Goal: Task Accomplishment & Management: Manage account settings

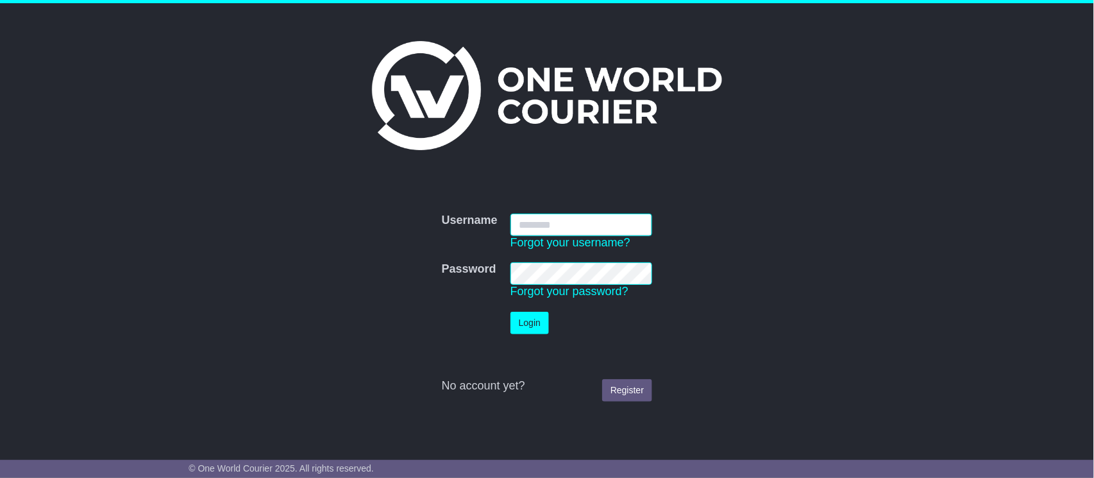
type input "*******"
click at [534, 313] on button "Login" at bounding box center [530, 323] width 38 height 22
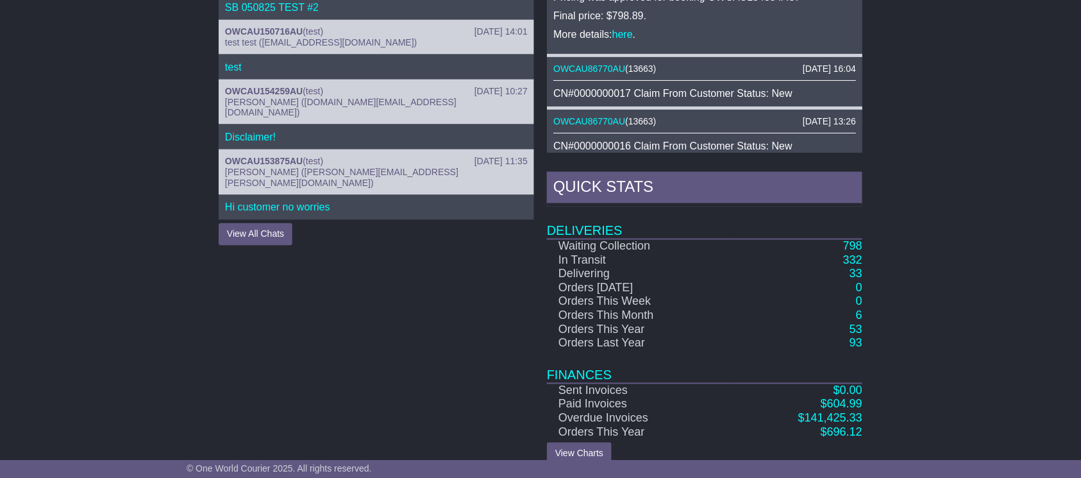
scroll to position [642, 0]
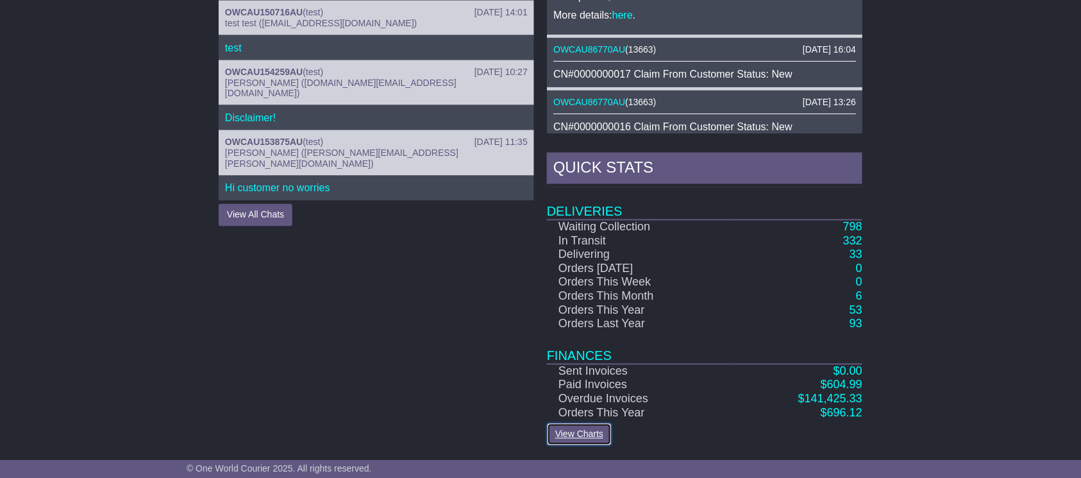
click at [564, 430] on link "View Charts" at bounding box center [579, 434] width 65 height 22
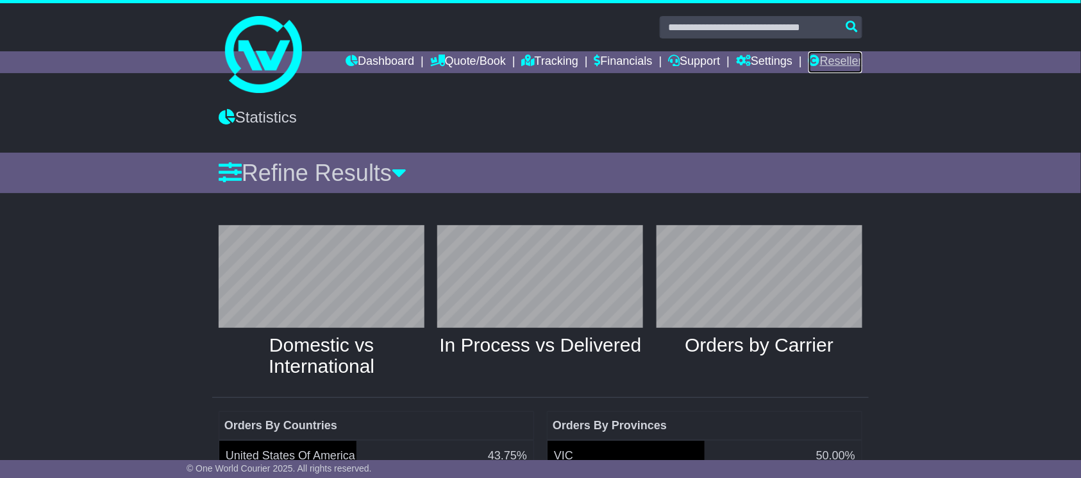
click at [826, 63] on link "Reseller" at bounding box center [836, 62] width 54 height 22
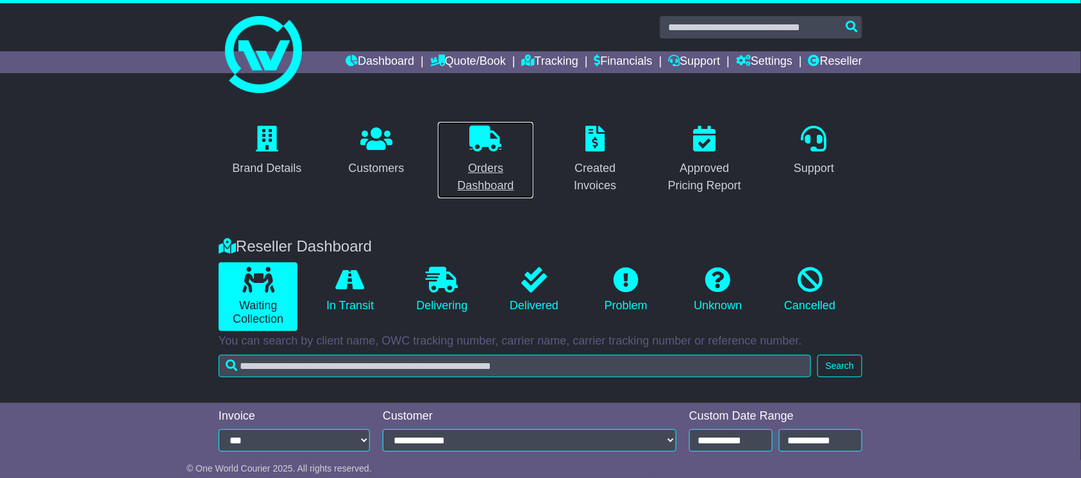
click at [504, 178] on div "Orders Dashboard" at bounding box center [486, 177] width 80 height 35
click at [395, 167] on div "Customers" at bounding box center [376, 168] width 56 height 17
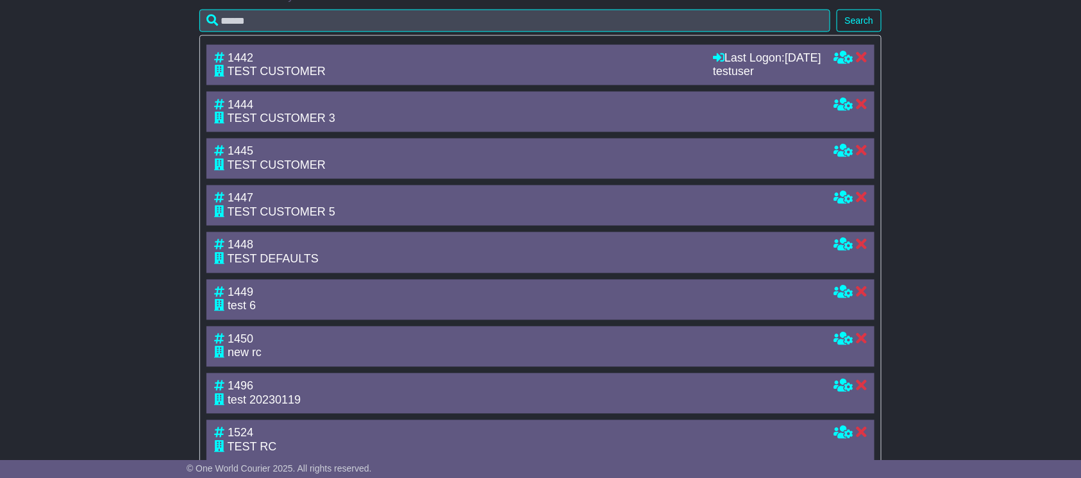
scroll to position [475, 0]
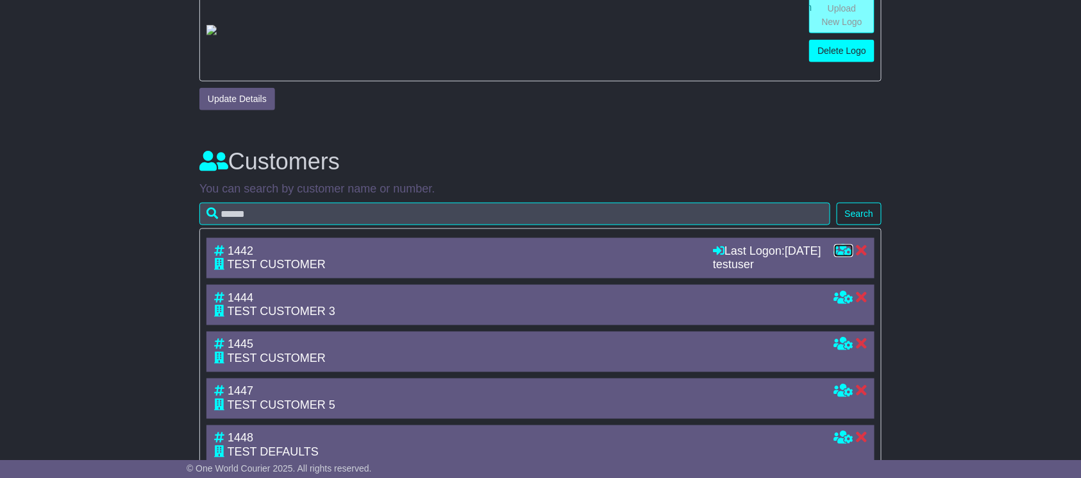
click at [842, 256] on icon at bounding box center [843, 250] width 19 height 12
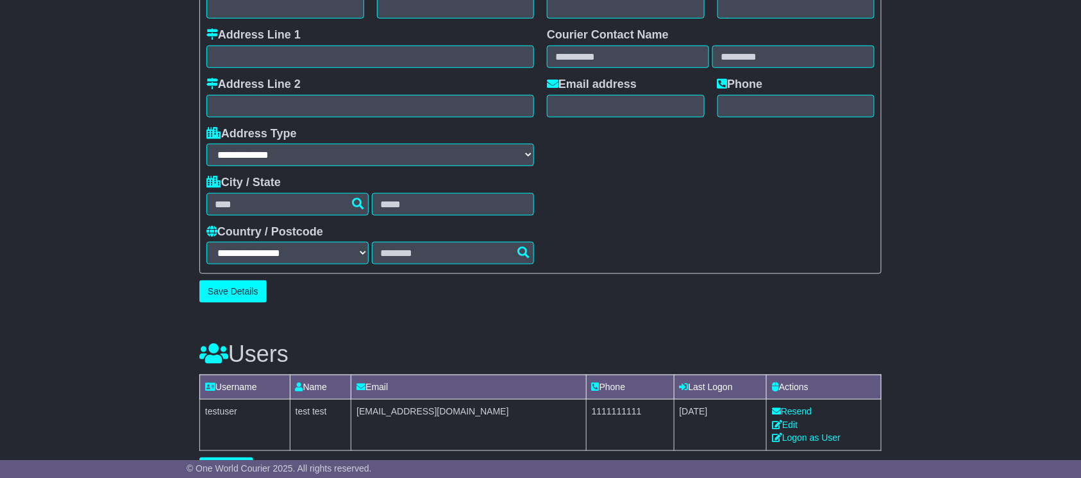
scroll to position [684, 0]
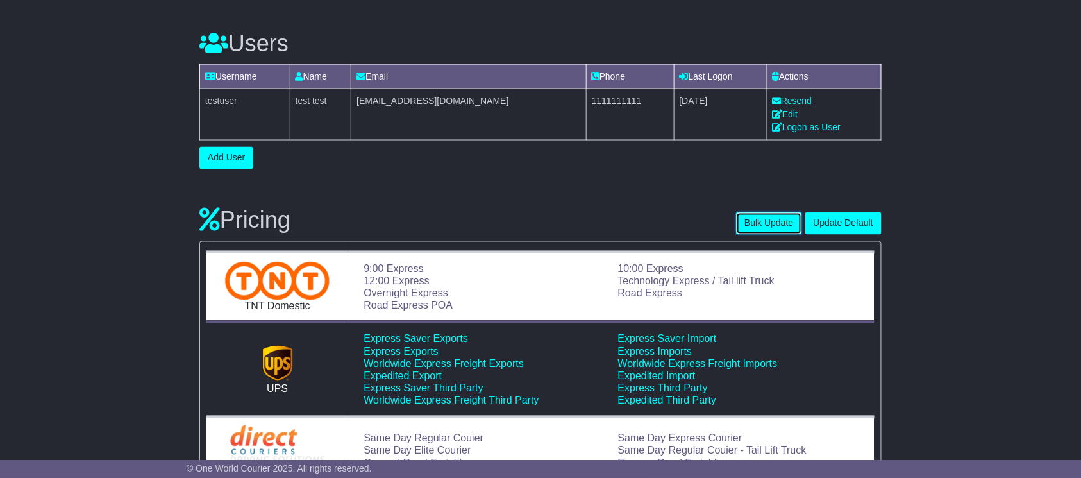
click at [759, 226] on button "Bulk Update" at bounding box center [768, 223] width 65 height 22
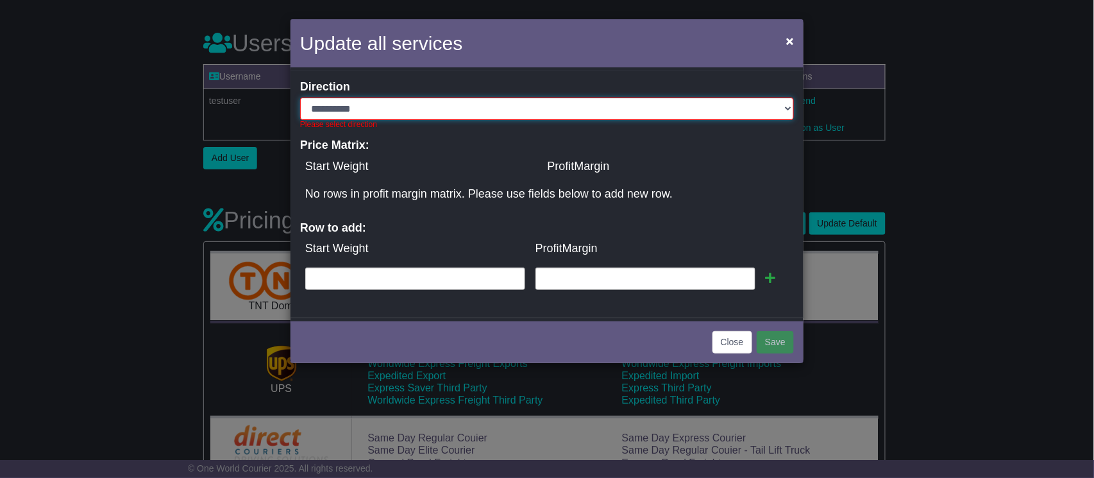
click at [388, 108] on select "**********" at bounding box center [547, 108] width 494 height 22
click at [790, 37] on span "×" at bounding box center [790, 40] width 8 height 15
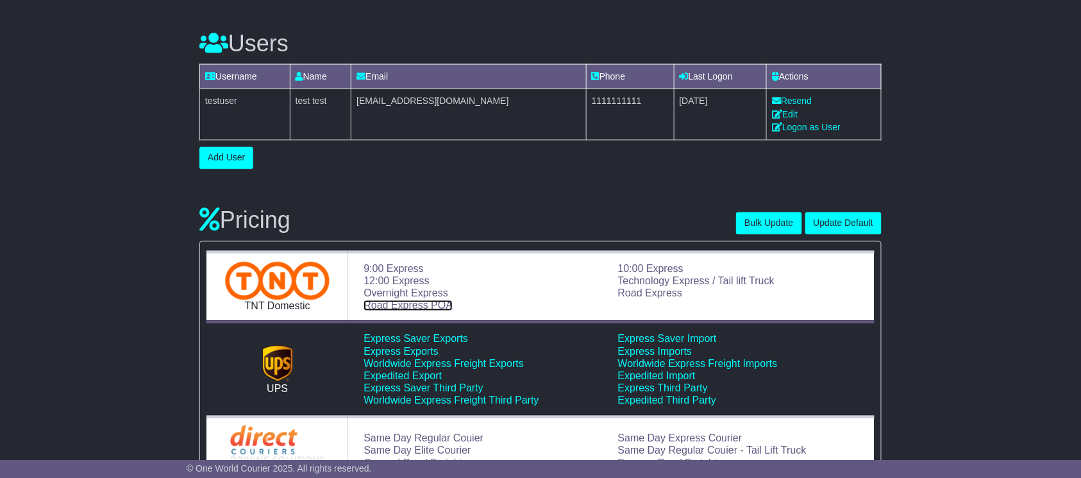
click at [425, 309] on link "Road Express POA" at bounding box center [408, 305] width 89 height 11
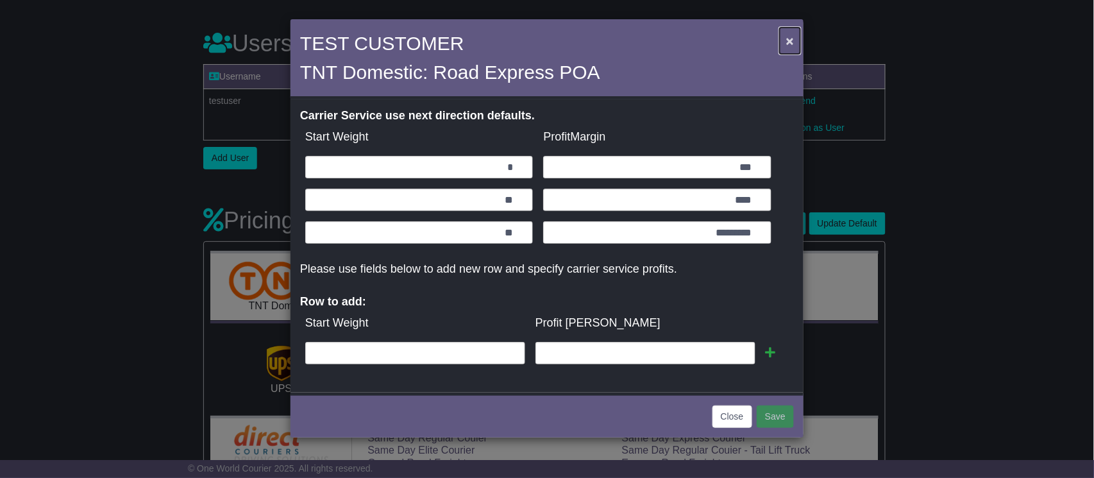
click at [788, 39] on span "×" at bounding box center [790, 40] width 8 height 15
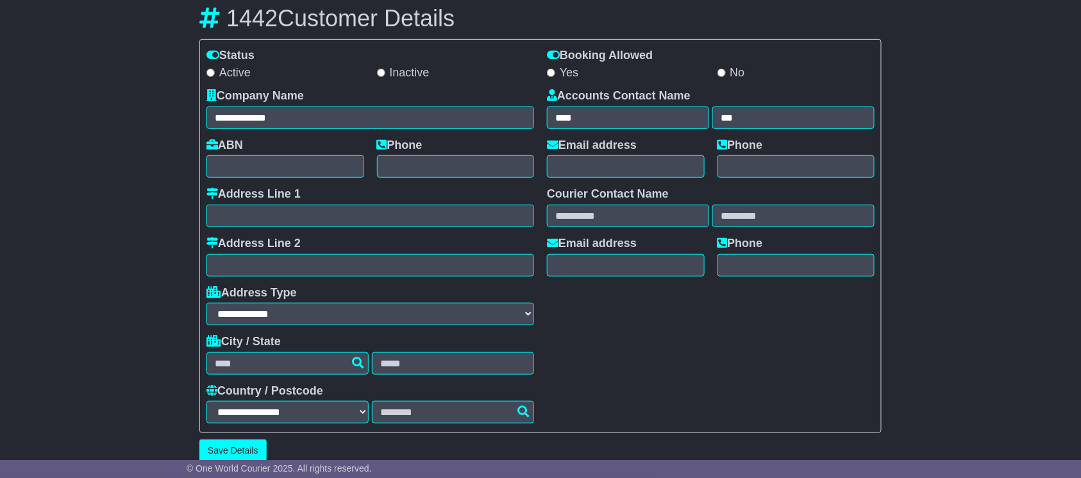
scroll to position [0, 0]
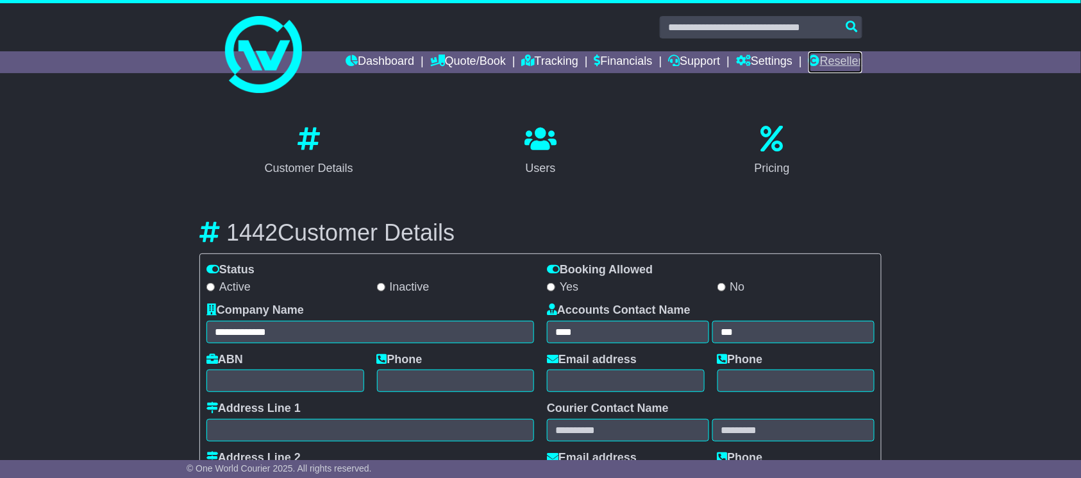
click at [835, 64] on link "Reseller" at bounding box center [836, 62] width 54 height 22
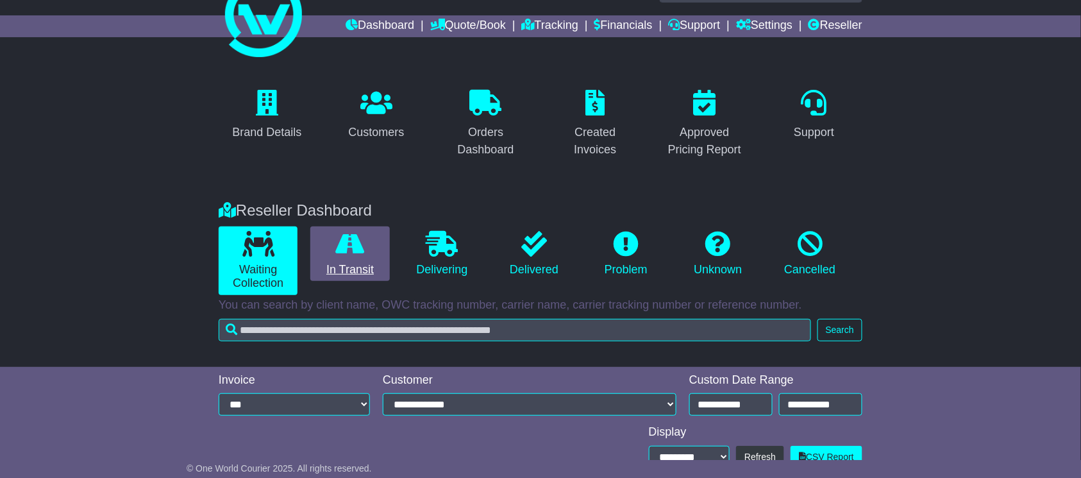
scroll to position [104, 0]
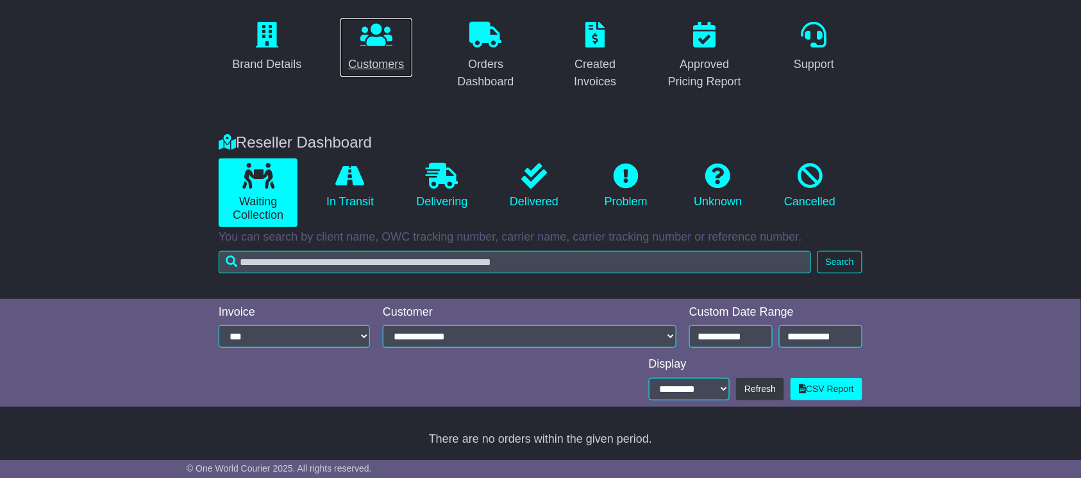
click at [390, 52] on link "Customers" at bounding box center [376, 47] width 72 height 60
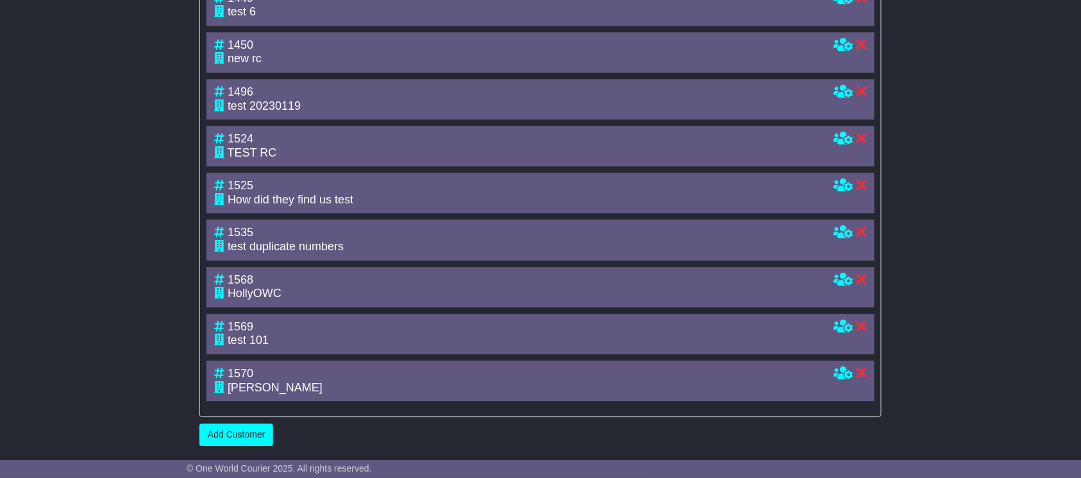
scroll to position [65, 0]
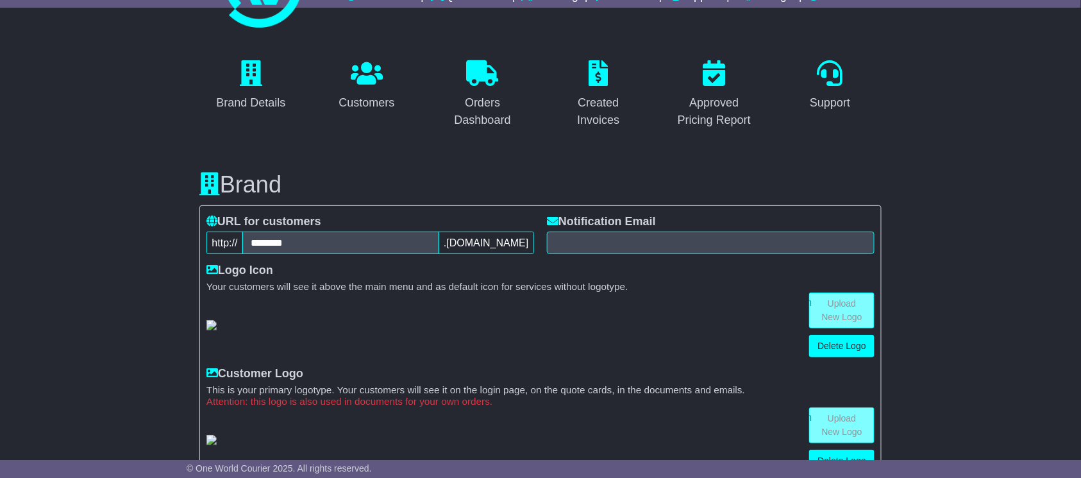
click at [498, 241] on span ".owcexpress.com" at bounding box center [487, 243] width 96 height 22
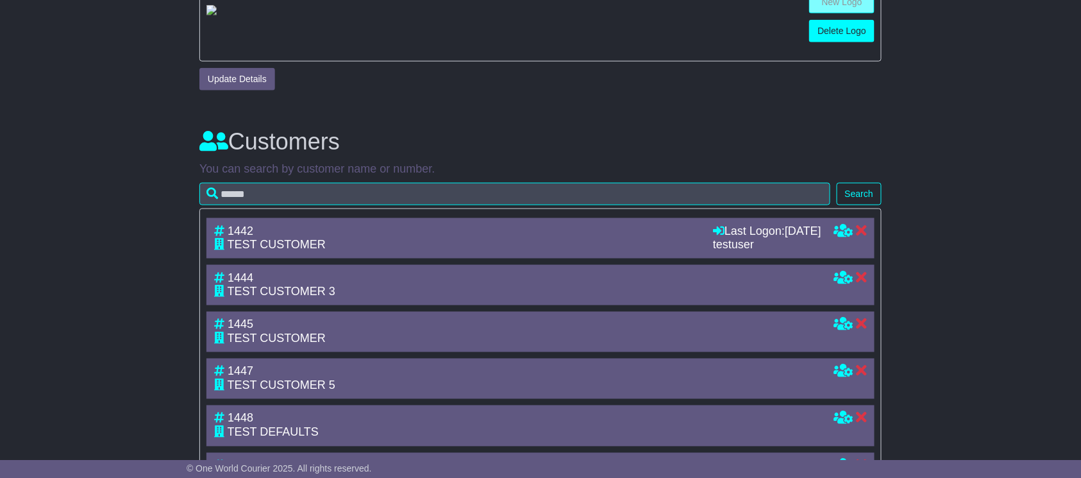
scroll to position [513, 0]
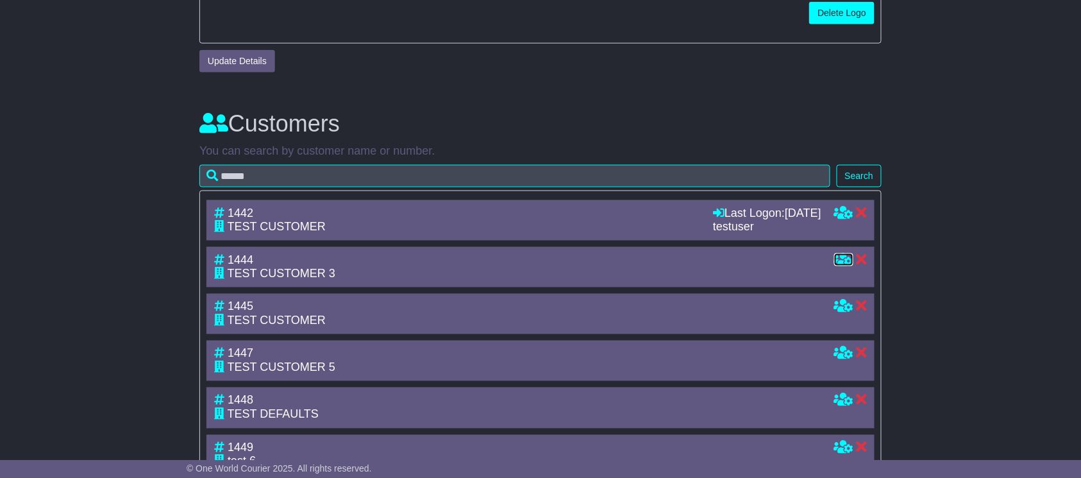
click at [842, 265] on icon at bounding box center [843, 259] width 19 height 12
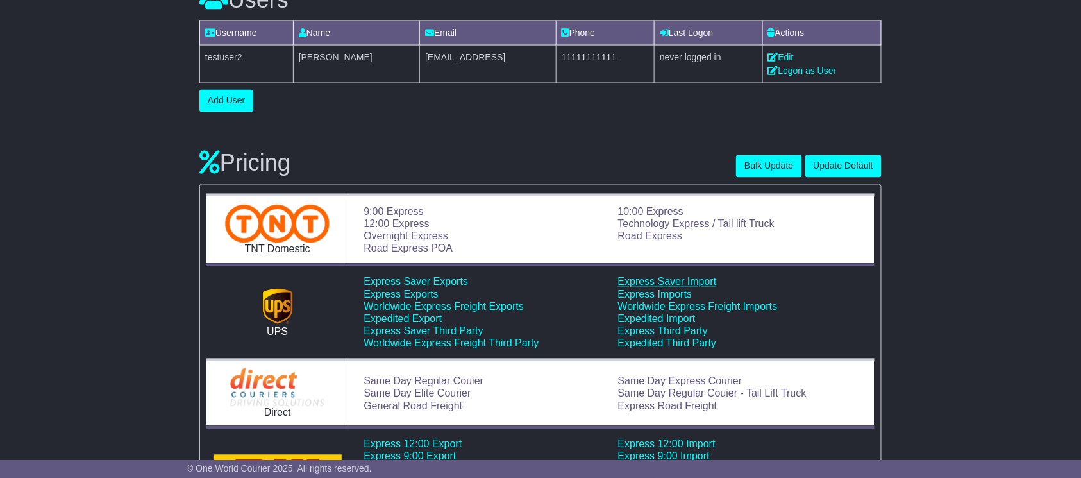
scroll to position [704, 0]
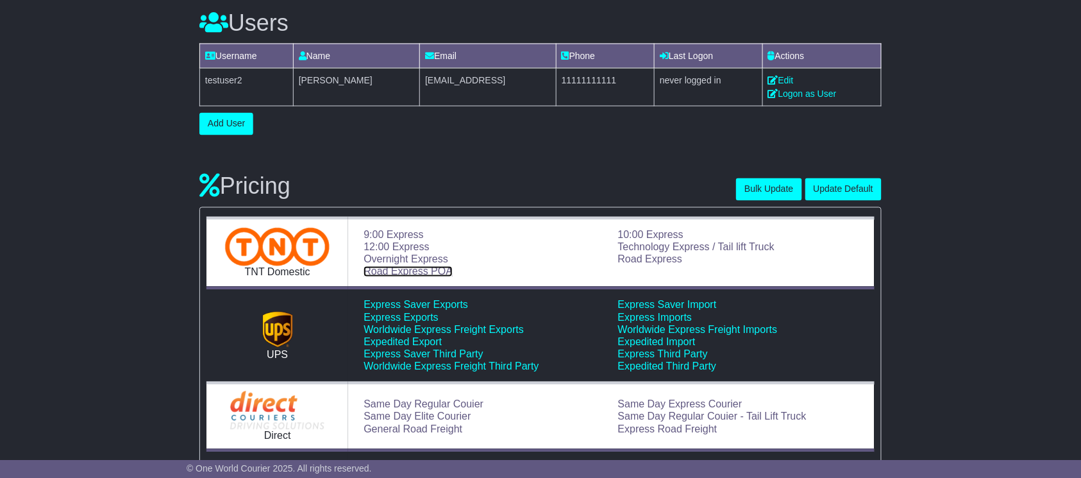
click at [413, 273] on link "Road Express POA" at bounding box center [408, 271] width 89 height 11
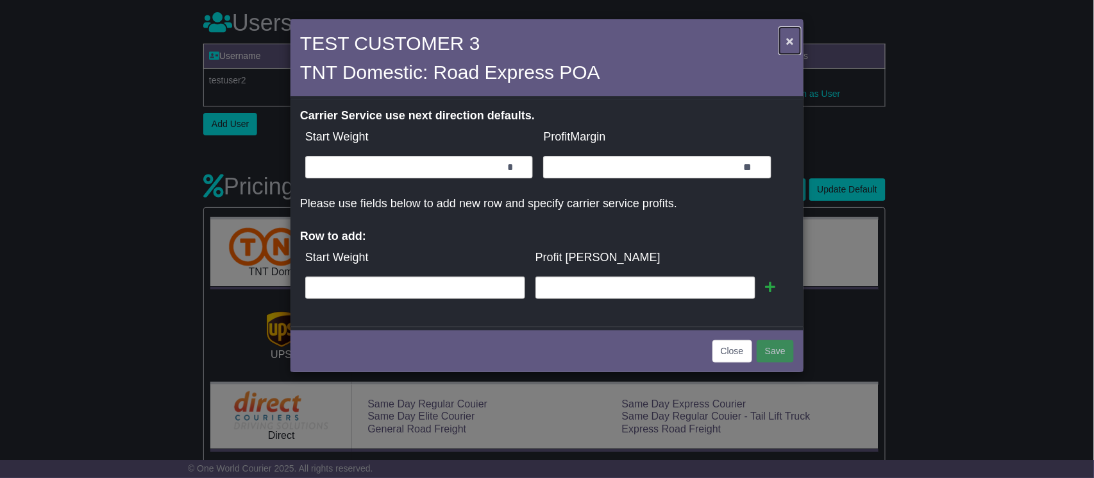
click at [786, 39] on span "×" at bounding box center [790, 40] width 8 height 15
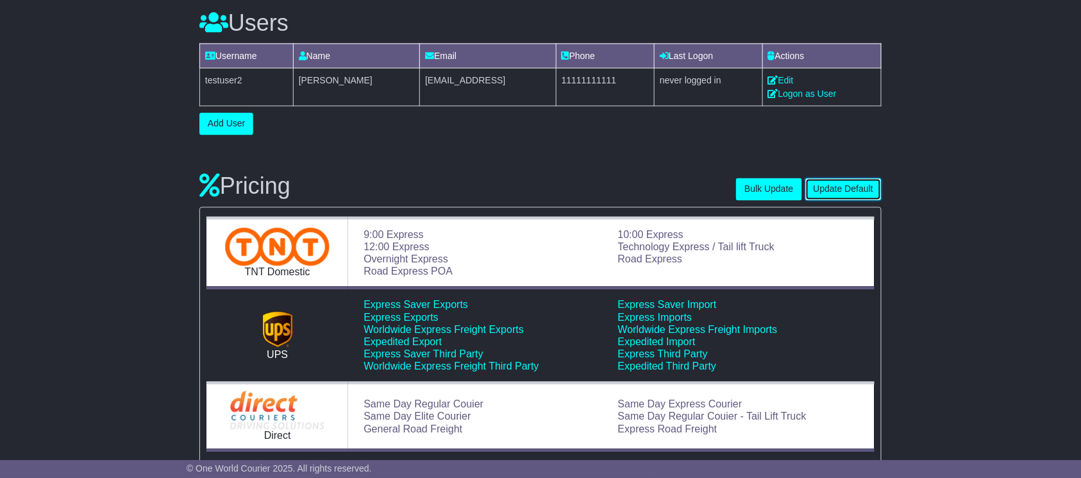
click at [843, 185] on button "Update Default" at bounding box center [844, 189] width 76 height 22
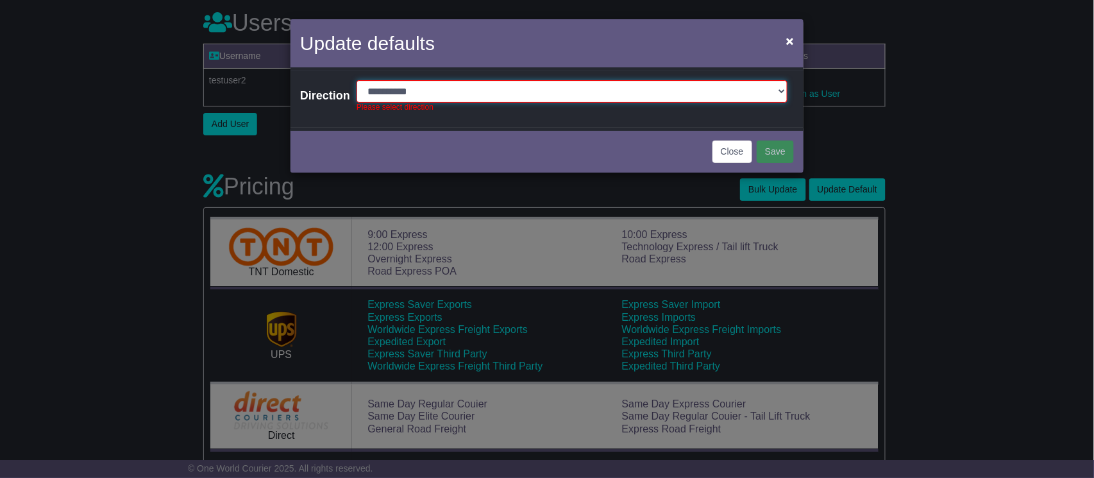
click at [509, 91] on select "**********" at bounding box center [572, 91] width 431 height 22
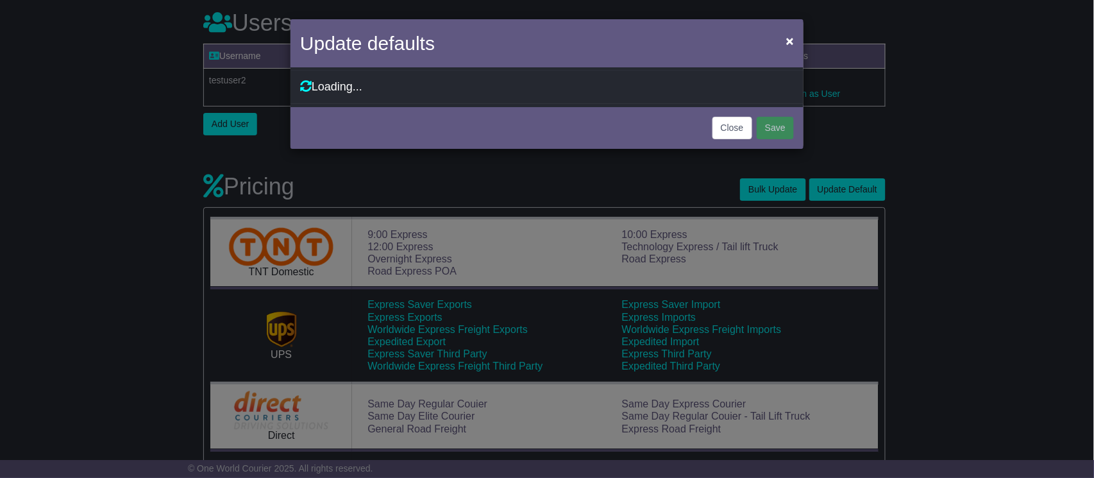
select select "*"
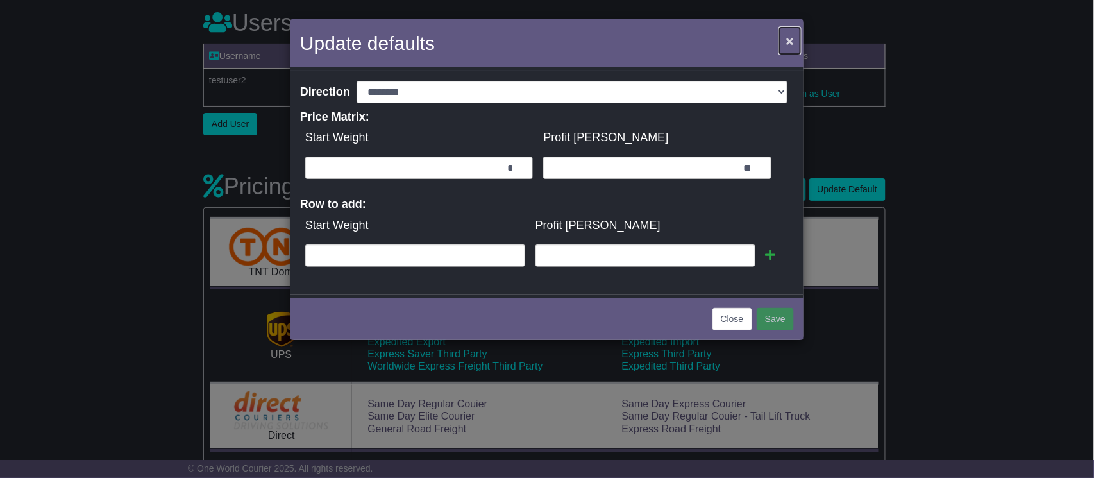
click at [789, 40] on span "×" at bounding box center [790, 40] width 8 height 15
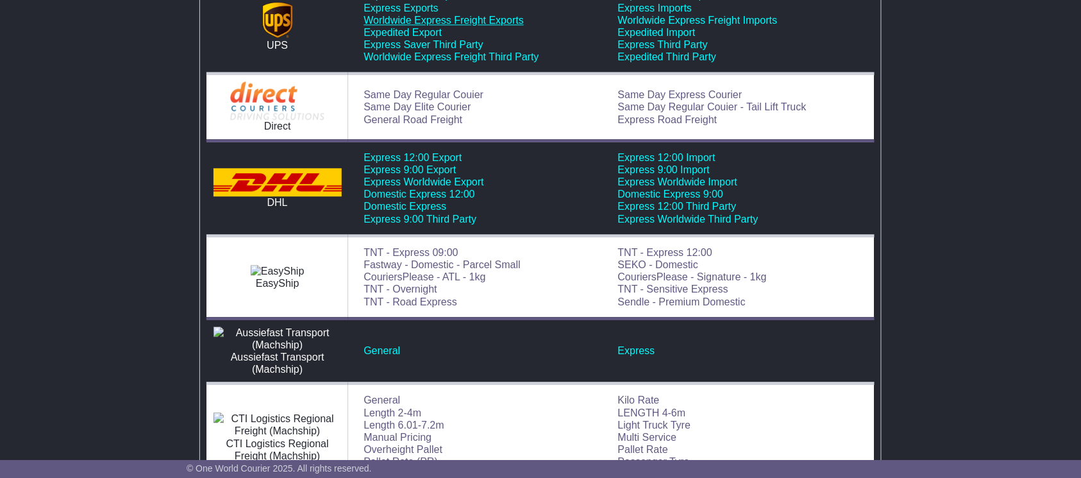
scroll to position [1132, 0]
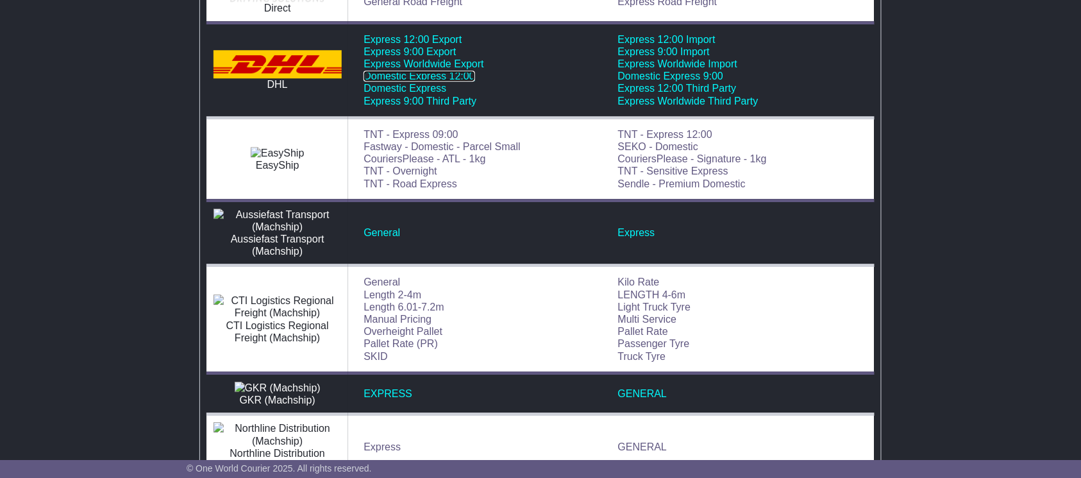
click at [411, 80] on link "Domestic Express 12:00" at bounding box center [419, 76] width 111 height 11
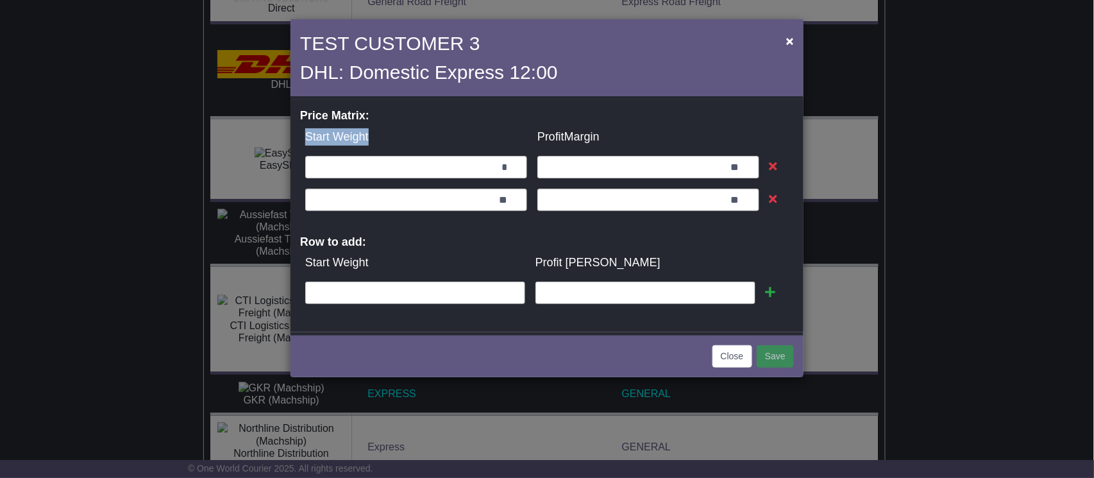
drag, startPoint x: 298, startPoint y: 128, endPoint x: 416, endPoint y: 127, distance: 118.0
click at [416, 127] on div "Loading Carrier Service Pricing... Loading Default Direction Pricing... Price M…" at bounding box center [547, 215] width 513 height 233
click at [784, 38] on button "×" at bounding box center [790, 41] width 21 height 26
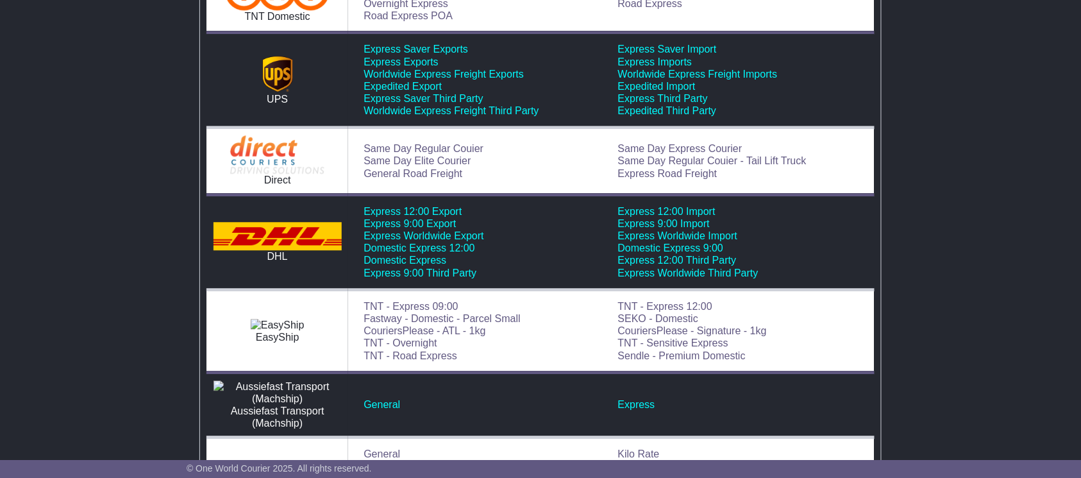
scroll to position [961, 0]
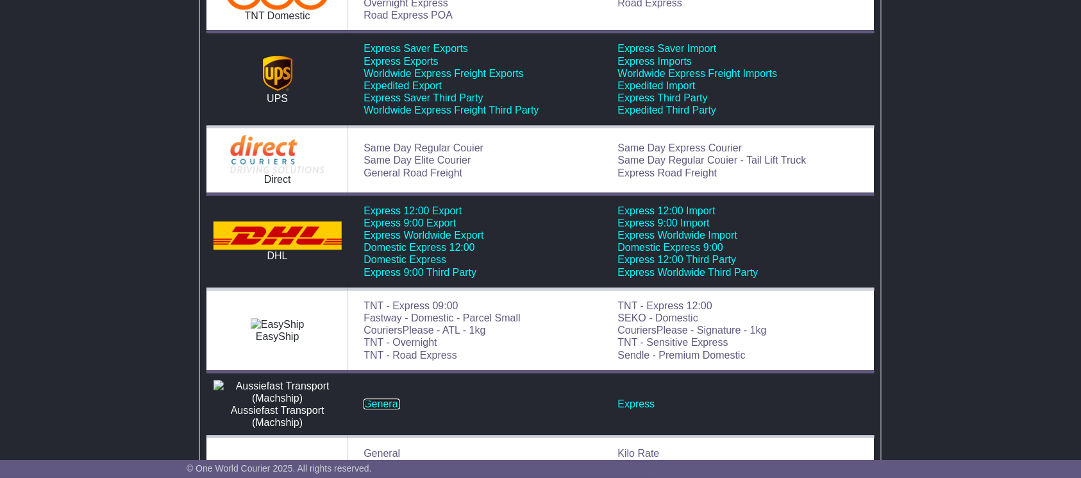
click at [393, 409] on link "General" at bounding box center [382, 403] width 37 height 11
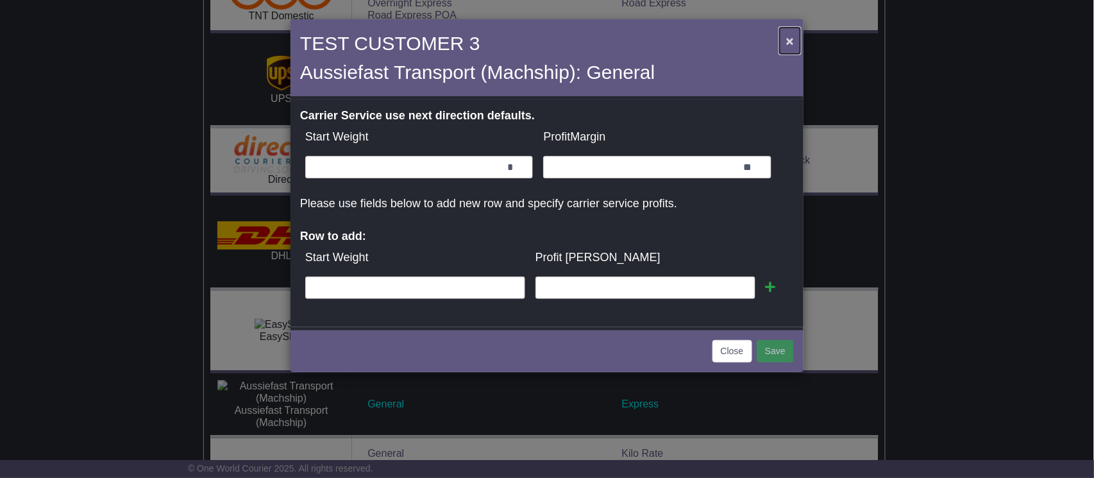
click at [781, 42] on button "×" at bounding box center [790, 41] width 21 height 26
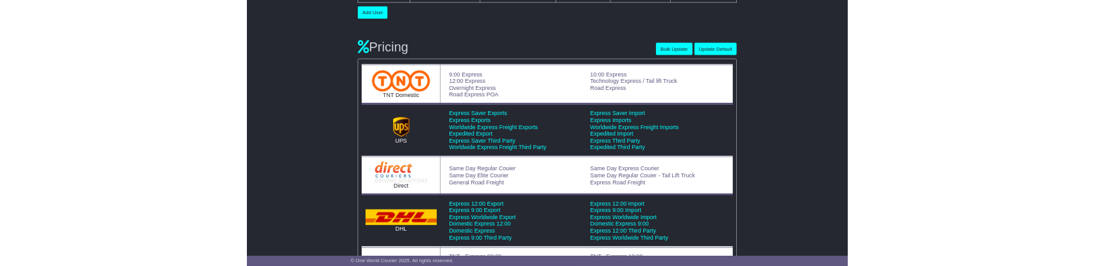
scroll to position [845, 0]
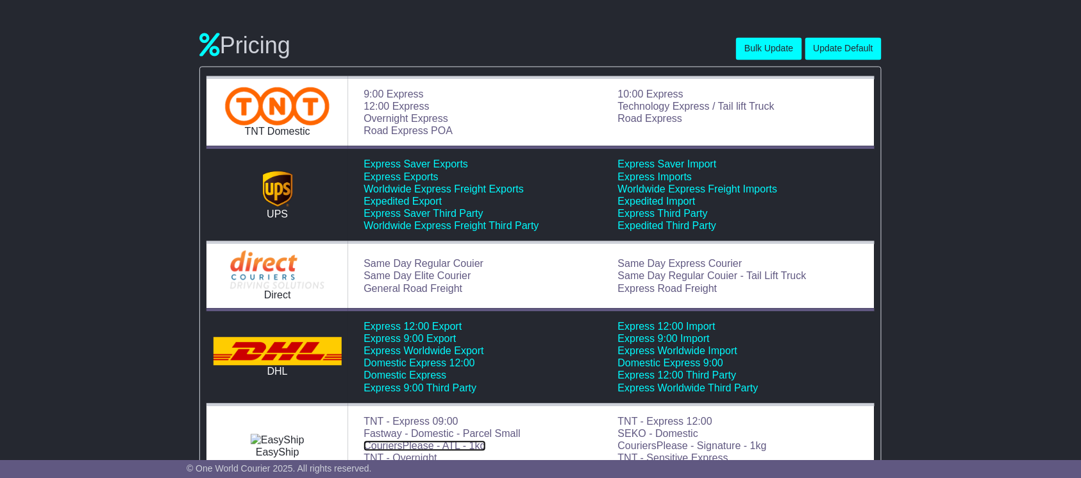
click at [414, 444] on link "CouriersPlease - ATL - 1kg" at bounding box center [425, 445] width 122 height 11
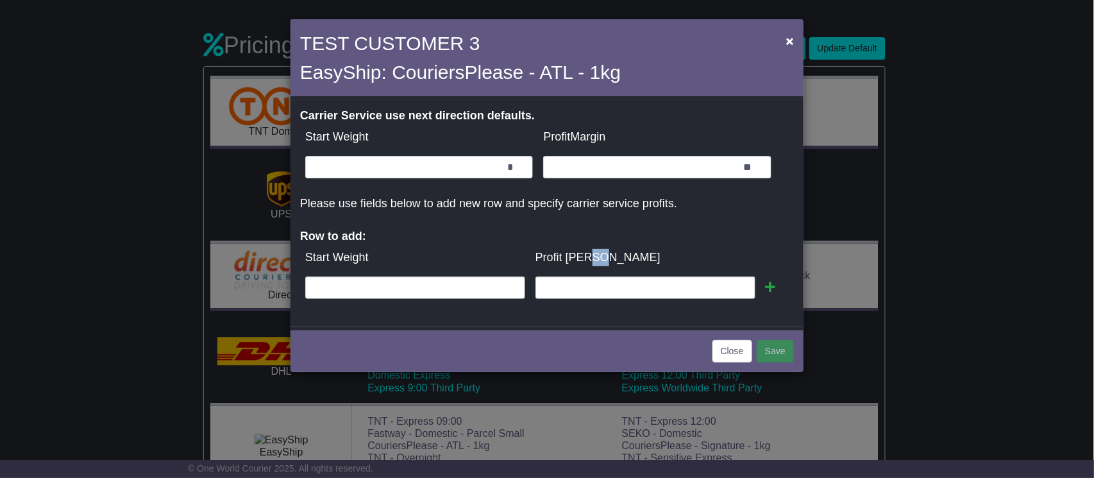
drag, startPoint x: 616, startPoint y: 249, endPoint x: 691, endPoint y: 242, distance: 74.7
click at [691, 244] on td "Profit [PERSON_NAME]" at bounding box center [645, 258] width 230 height 28
click at [688, 244] on td "Profit [PERSON_NAME]" at bounding box center [645, 258] width 230 height 28
click at [505, 148] on td "Start Weight" at bounding box center [419, 137] width 238 height 28
click at [521, 160] on input "*" at bounding box center [419, 167] width 228 height 22
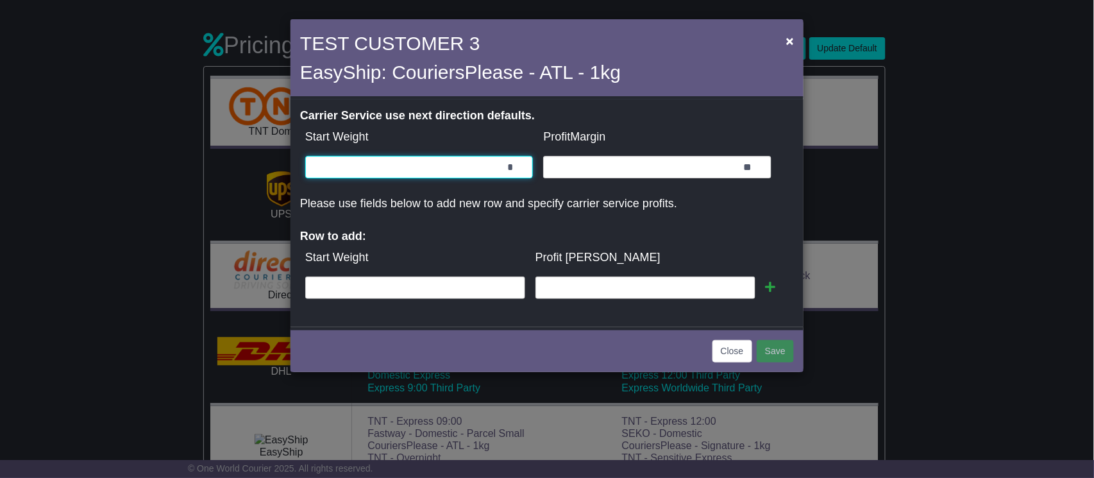
click at [520, 165] on input "*" at bounding box center [419, 167] width 228 height 22
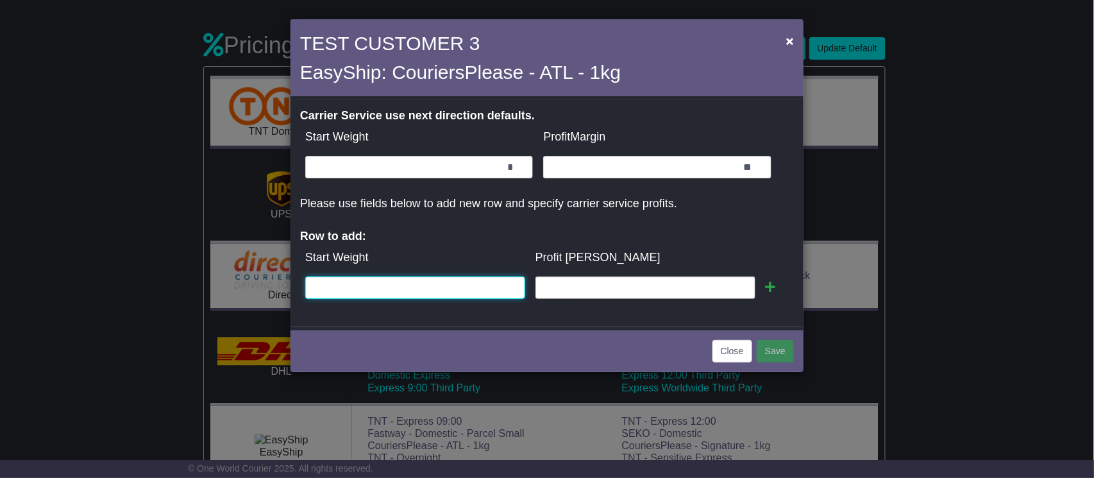
click at [470, 284] on input "text" at bounding box center [415, 287] width 220 height 22
click at [657, 288] on input "text" at bounding box center [646, 287] width 220 height 22
click at [471, 280] on input "text" at bounding box center [415, 287] width 220 height 22
type input "*****"
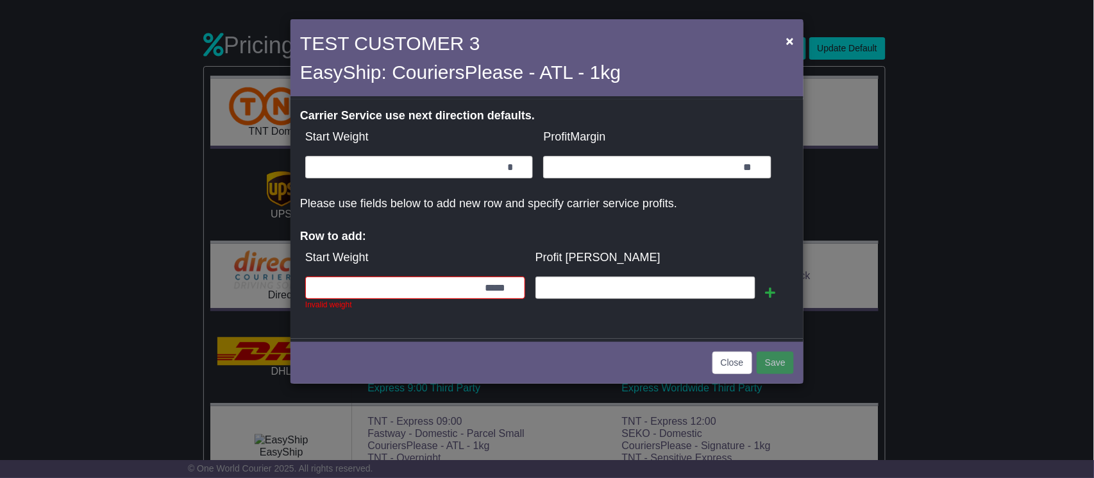
click at [494, 248] on td "Start Weight" at bounding box center [415, 258] width 230 height 28
drag, startPoint x: 522, startPoint y: 284, endPoint x: 409, endPoint y: 272, distance: 113.5
click at [409, 272] on td "***** Invalid weight kg" at bounding box center [415, 293] width 230 height 44
type input "****"
click at [465, 231] on div "Row to add: Start Weight Profit [PERSON_NAME] **** Invalid weight kg %" at bounding box center [547, 273] width 494 height 86
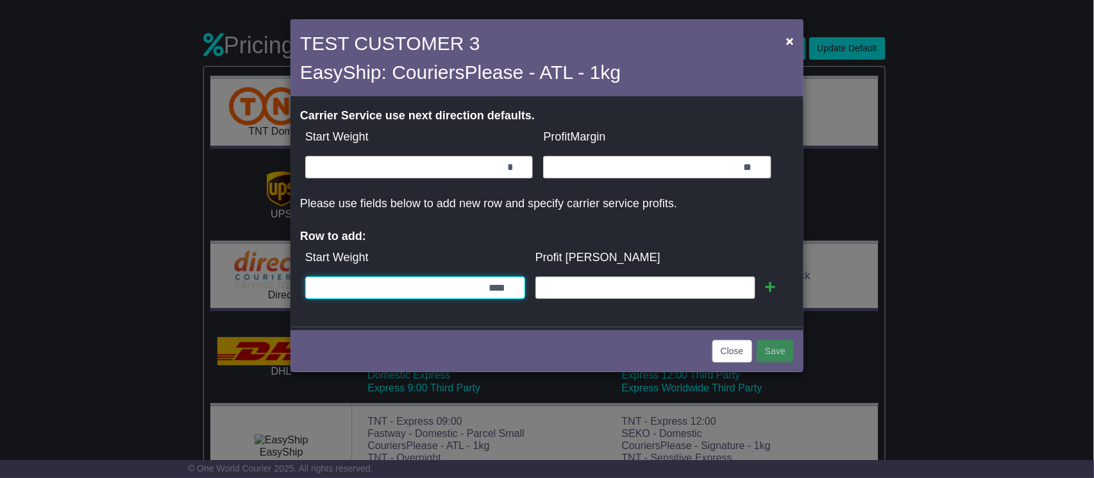
click at [509, 296] on input "****" at bounding box center [415, 287] width 220 height 22
drag, startPoint x: 513, startPoint y: 290, endPoint x: 366, endPoint y: 260, distance: 150.4
click at [366, 260] on table "Start Weight Profit [PERSON_NAME] **** kg %" at bounding box center [547, 274] width 494 height 60
type input "*"
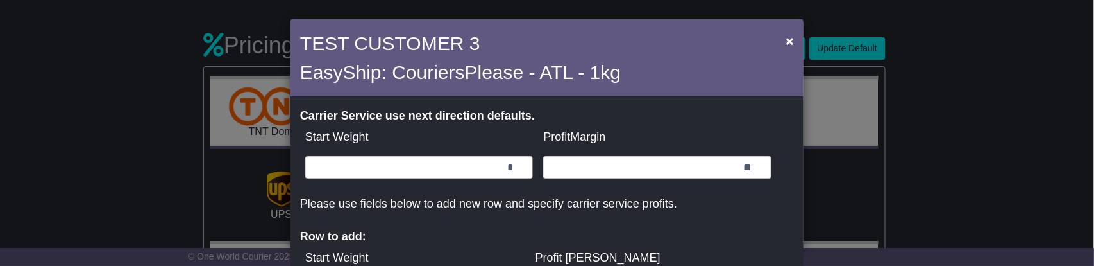
drag, startPoint x: 609, startPoint y: 142, endPoint x: 601, endPoint y: 130, distance: 14.8
click at [632, 124] on td "ProfitMargin" at bounding box center [657, 137] width 238 height 28
drag, startPoint x: 580, startPoint y: 131, endPoint x: 660, endPoint y: 129, distance: 79.6
click at [660, 129] on td "ProfitMargin" at bounding box center [657, 137] width 238 height 28
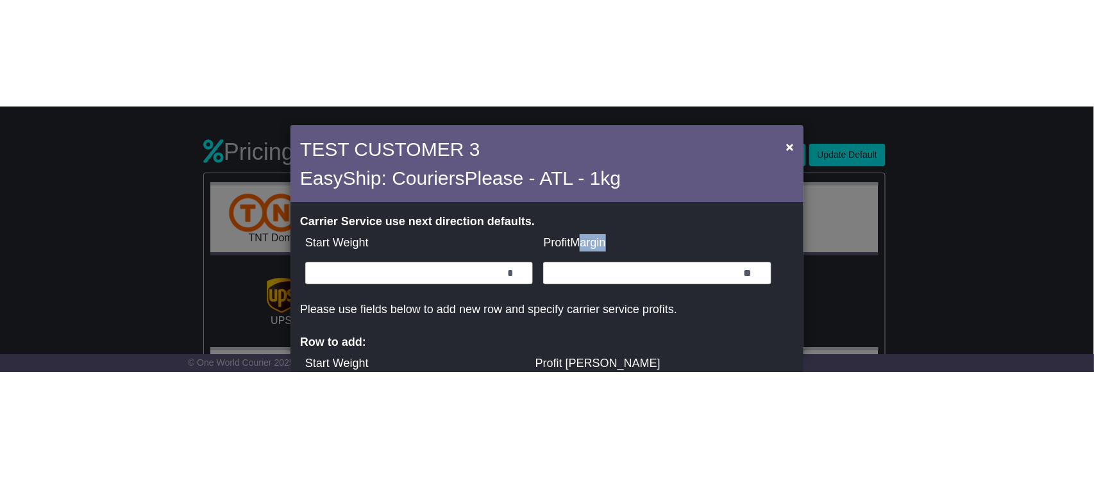
scroll to position [0, 0]
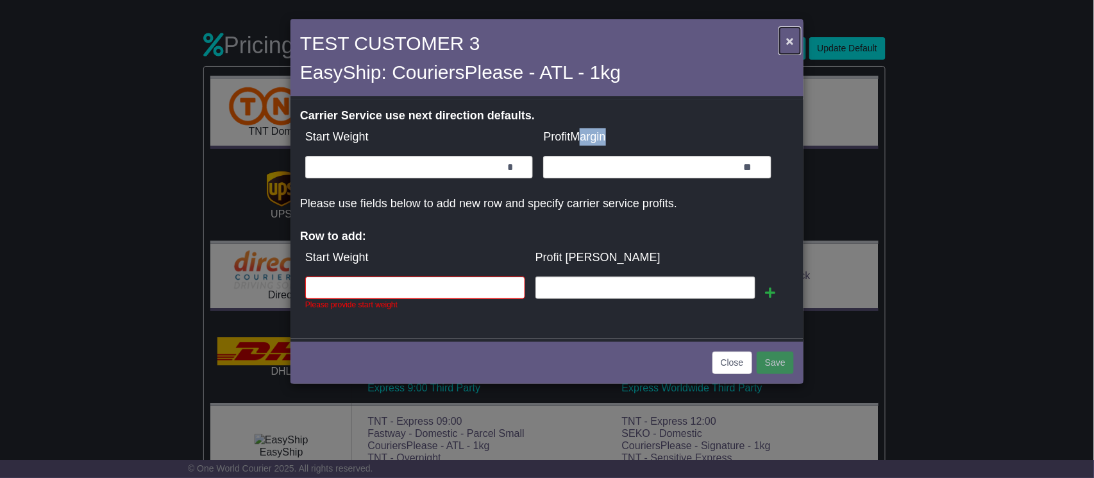
click at [788, 40] on span "×" at bounding box center [790, 40] width 8 height 15
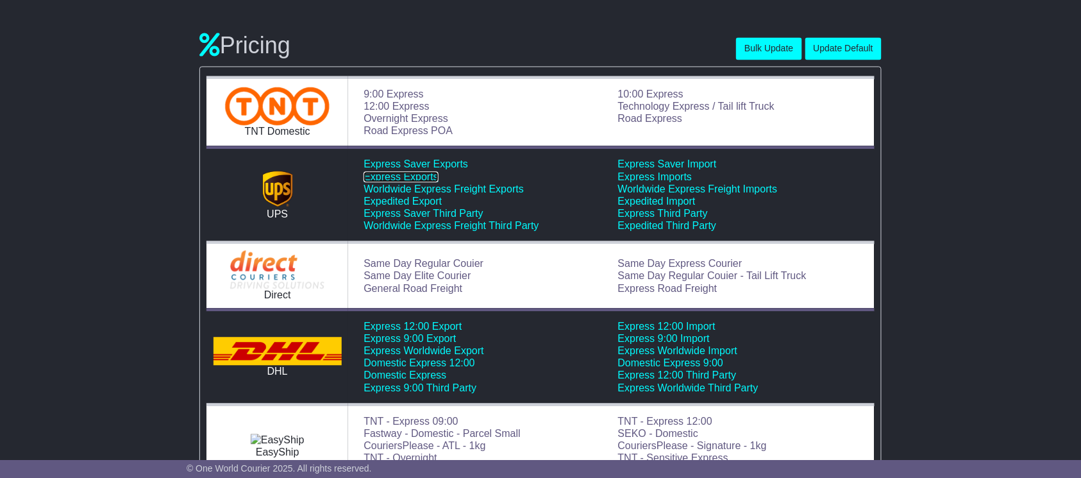
click at [434, 178] on link "Express Exports" at bounding box center [401, 176] width 74 height 11
